Goal: Information Seeking & Learning: Learn about a topic

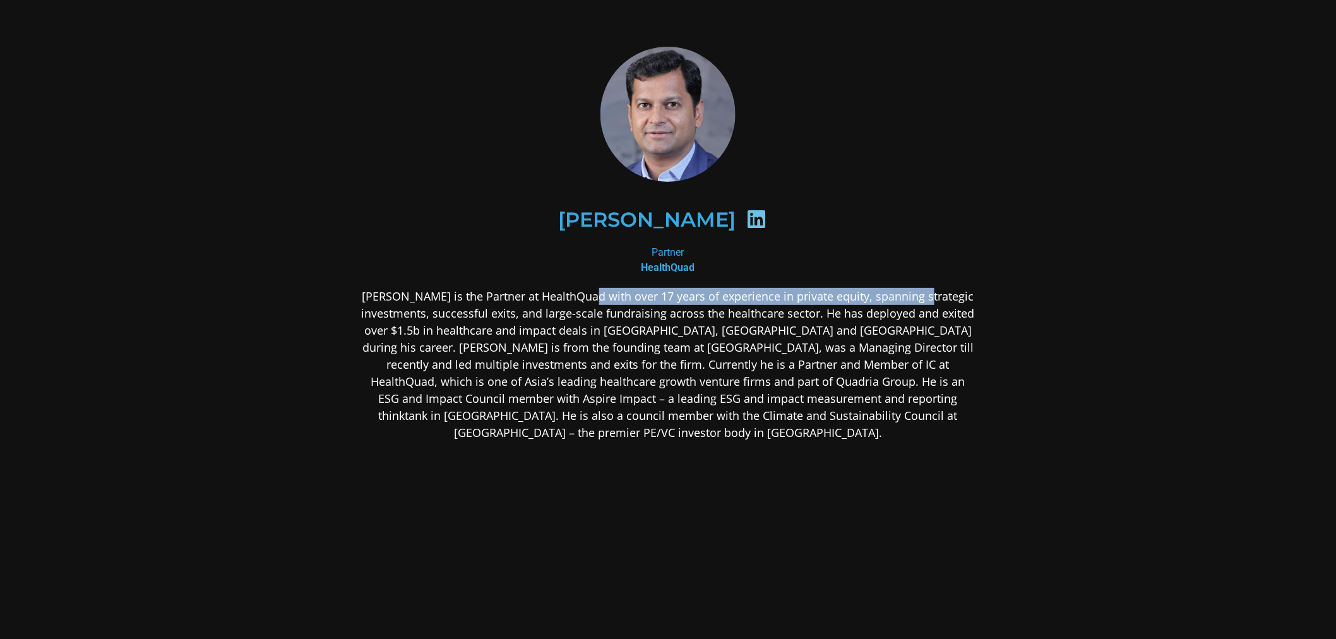
drag, startPoint x: 610, startPoint y: 297, endPoint x: 1036, endPoint y: 293, distance: 425.5
click at [1036, 293] on section "[PERSON_NAME] Partner HealthQuad" at bounding box center [668, 343] width 1336 height 687
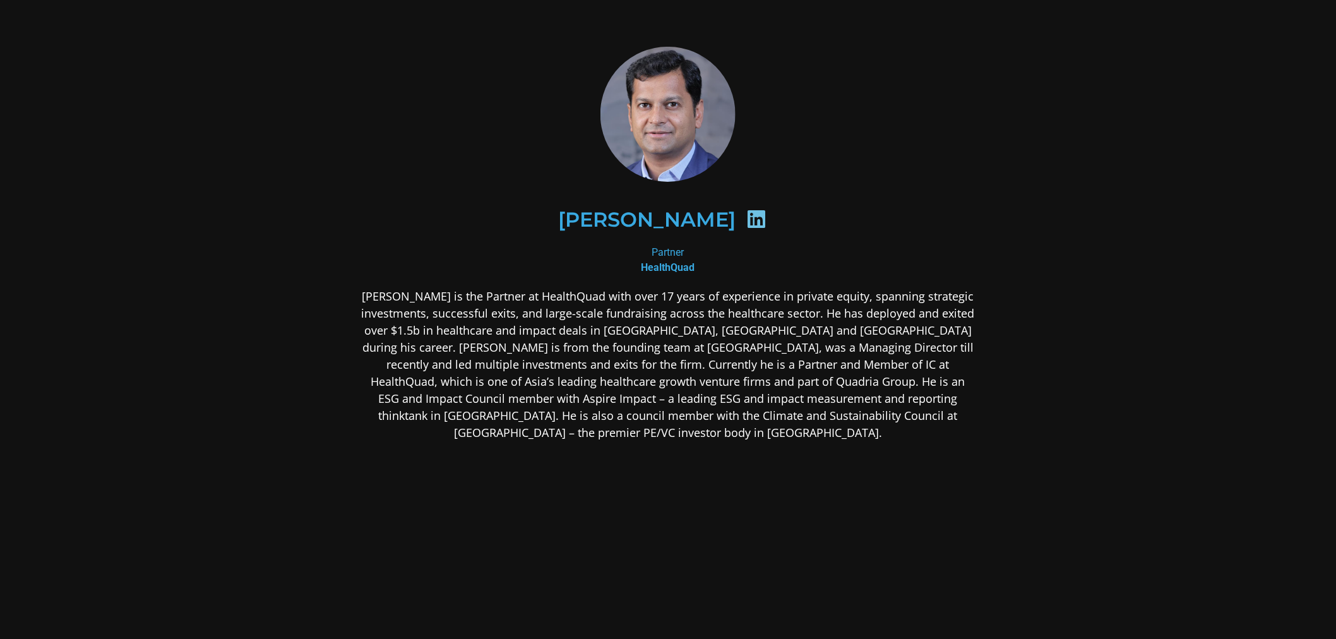
drag, startPoint x: 915, startPoint y: 317, endPoint x: 653, endPoint y: 333, distance: 262.5
click at [911, 317] on p "[PERSON_NAME] is the Partner at HealthQuad with over 17 years of experience in …" at bounding box center [668, 364] width 614 height 153
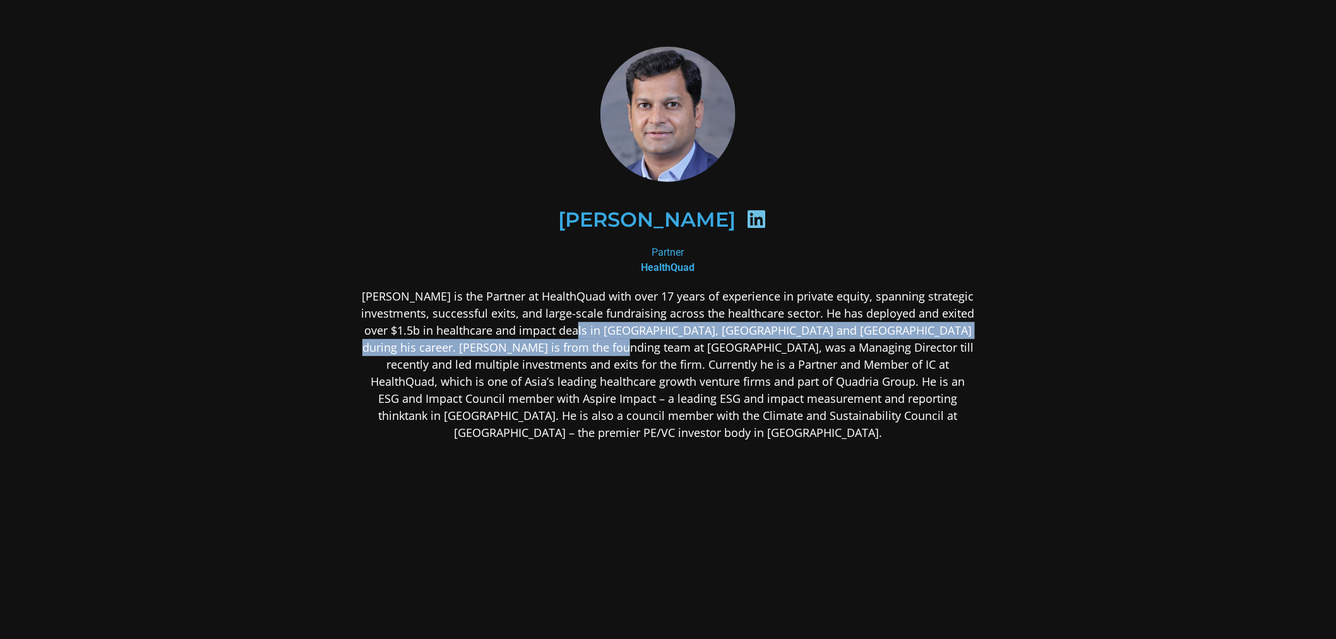
click at [638, 343] on p "[PERSON_NAME] is the Partner at HealthQuad with over 17 years of experience in …" at bounding box center [668, 364] width 614 height 153
click at [759, 336] on p "[PERSON_NAME] is the Partner at HealthQuad with over 17 years of experience in …" at bounding box center [668, 364] width 614 height 153
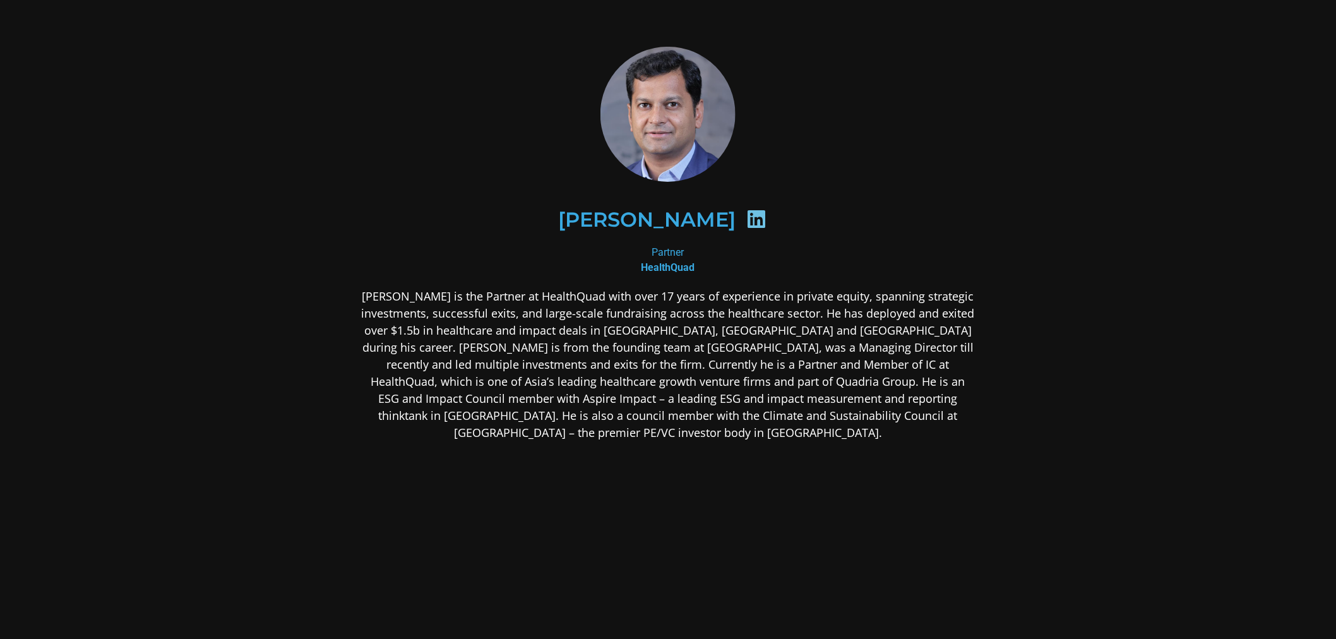
click at [852, 345] on p "[PERSON_NAME] is the Partner at HealthQuad with over 17 years of experience in …" at bounding box center [668, 364] width 614 height 153
drag, startPoint x: 904, startPoint y: 333, endPoint x: 957, endPoint y: 351, distance: 55.9
click at [1033, 330] on section "[PERSON_NAME] Partner HealthQuad" at bounding box center [668, 343] width 1336 height 687
drag, startPoint x: 655, startPoint y: 352, endPoint x: 542, endPoint y: 350, distance: 113.6
click at [658, 352] on p "[PERSON_NAME] is the Partner at HealthQuad with over 17 years of experience in …" at bounding box center [668, 364] width 614 height 153
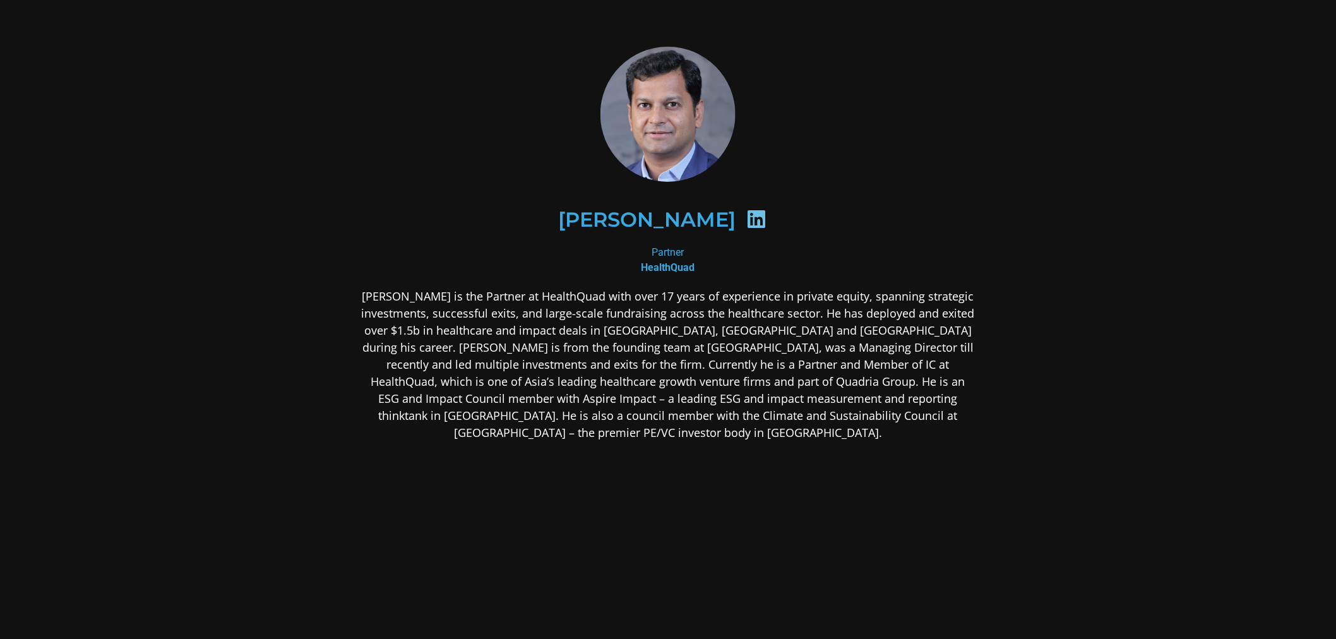
drag, startPoint x: 463, startPoint y: 343, endPoint x: 644, endPoint y: 341, distance: 180.6
click at [484, 343] on p "[PERSON_NAME] is the Partner at HealthQuad with over 17 years of experience in …" at bounding box center [668, 364] width 614 height 153
click at [646, 341] on p "[PERSON_NAME] is the Partner at HealthQuad with over 17 years of experience in …" at bounding box center [668, 364] width 614 height 153
drag, startPoint x: 766, startPoint y: 381, endPoint x: 777, endPoint y: 407, distance: 28.3
click at [768, 395] on p "[PERSON_NAME] is the Partner at HealthQuad with over 17 years of experience in …" at bounding box center [668, 364] width 614 height 153
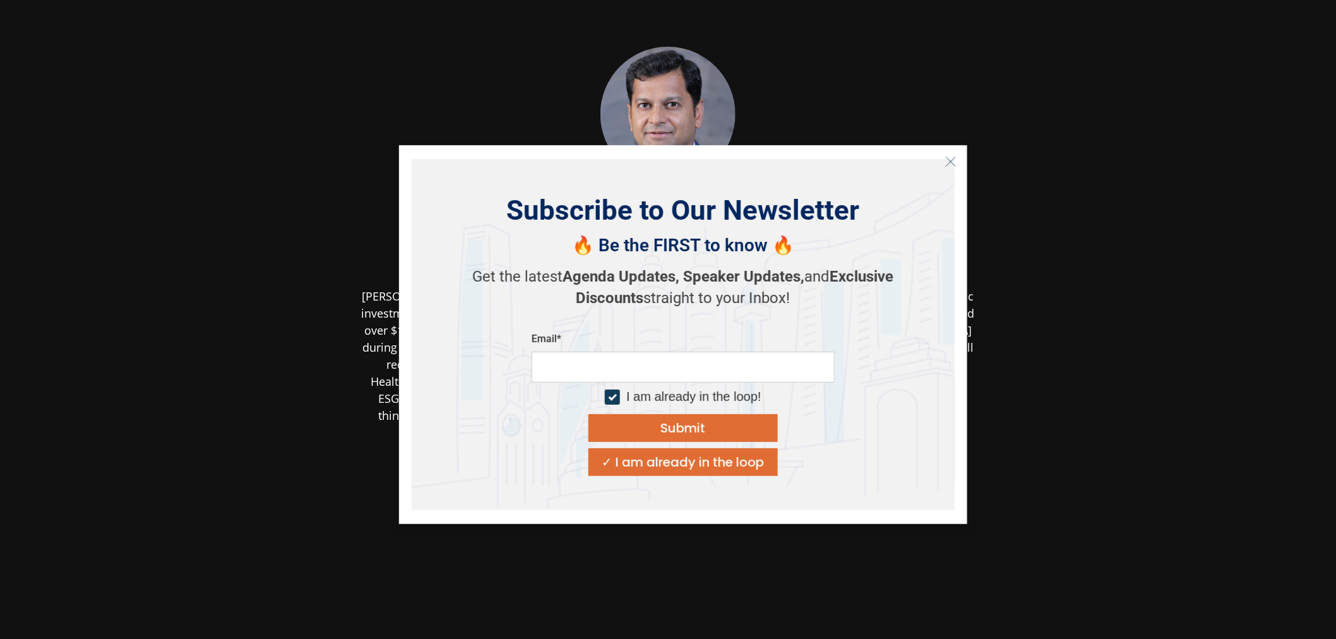
click at [777, 407] on div "Email* I am already in the loop! Submit ✓ I am already in the loop" at bounding box center [683, 404] width 303 height 143
